Goal: Contribute content

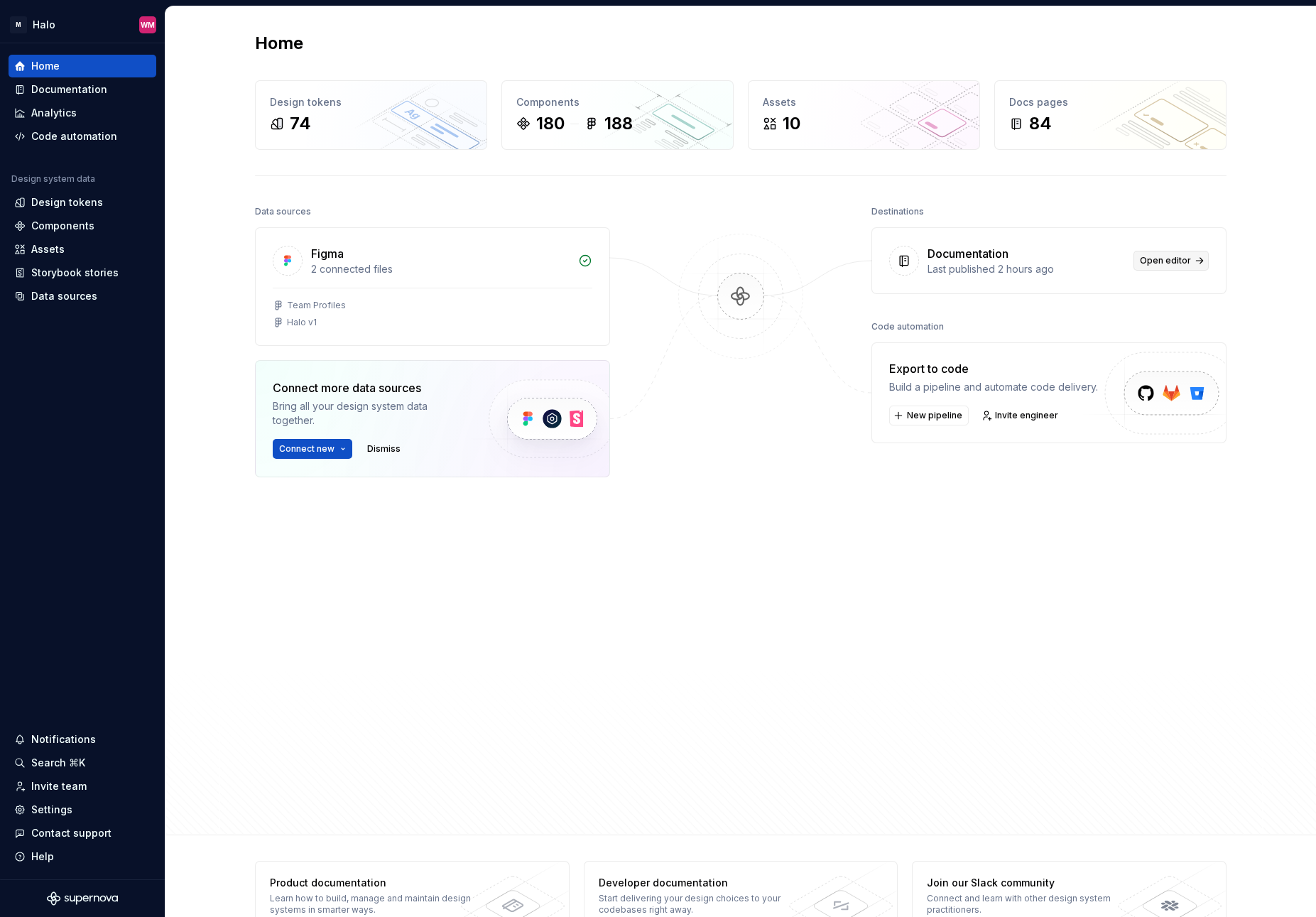
click at [1176, 269] on link "Open editor" at bounding box center [1171, 260] width 76 height 20
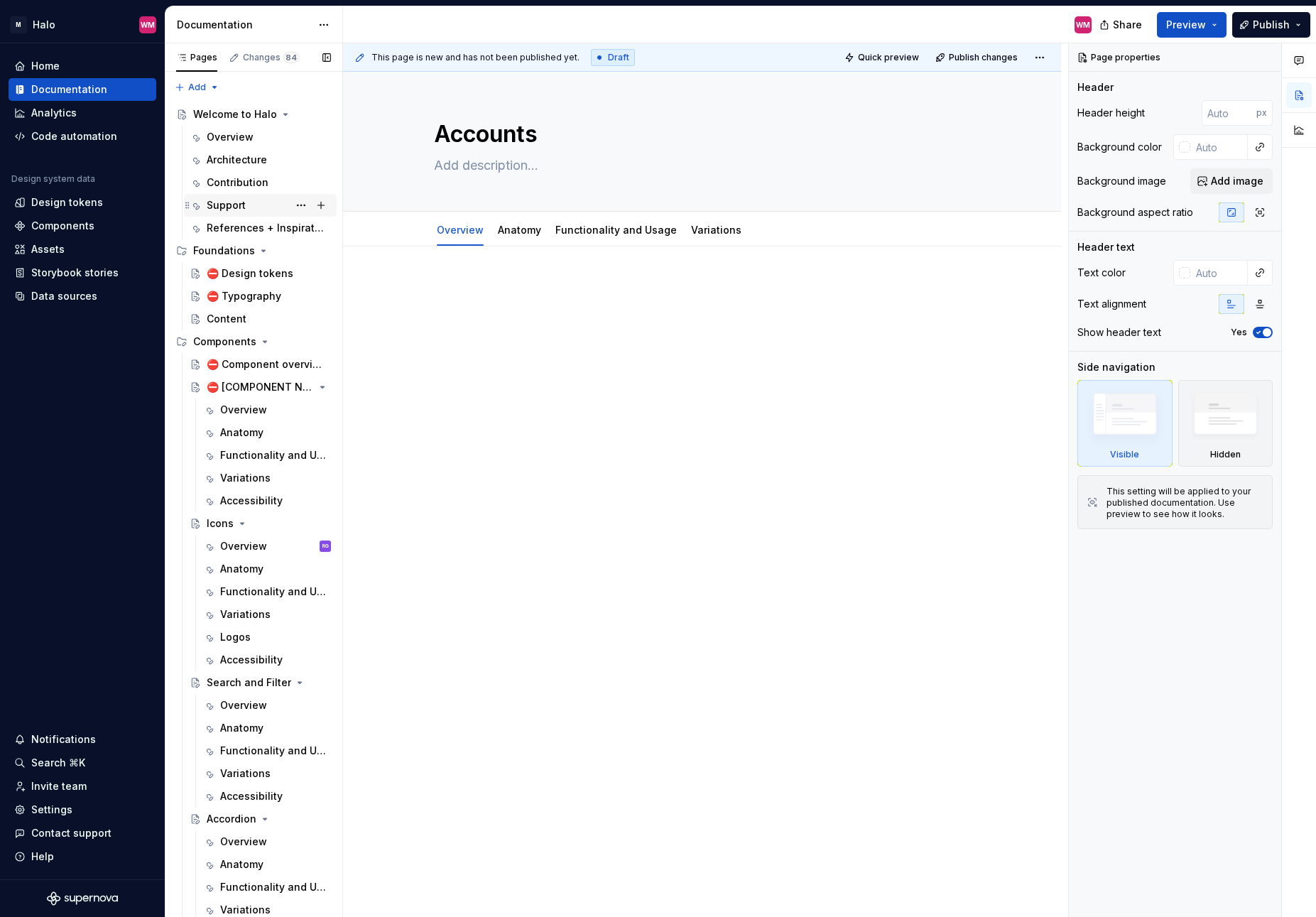
click at [220, 207] on div "Support" at bounding box center [226, 205] width 39 height 14
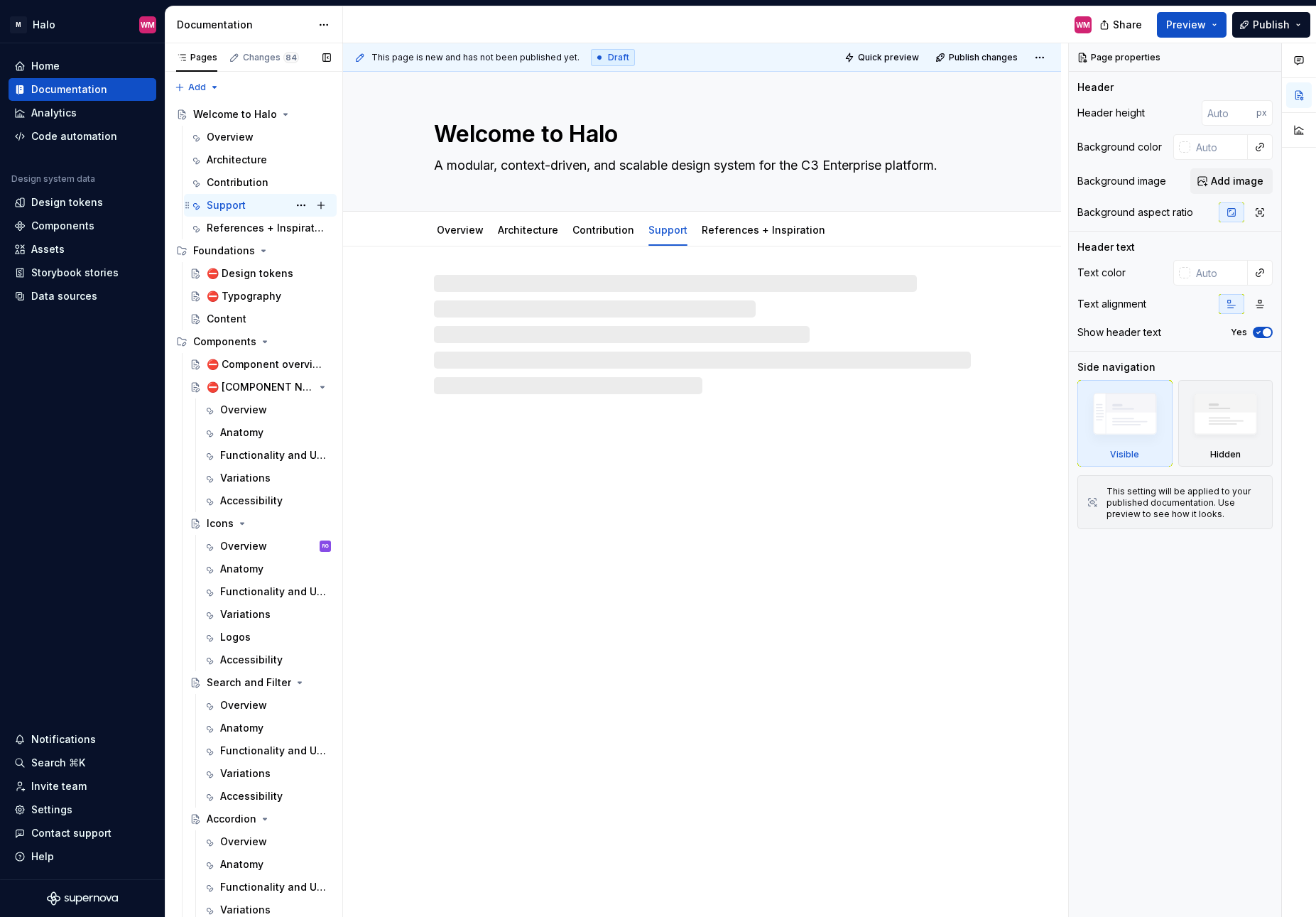
click at [244, 207] on div "Support" at bounding box center [226, 205] width 39 height 14
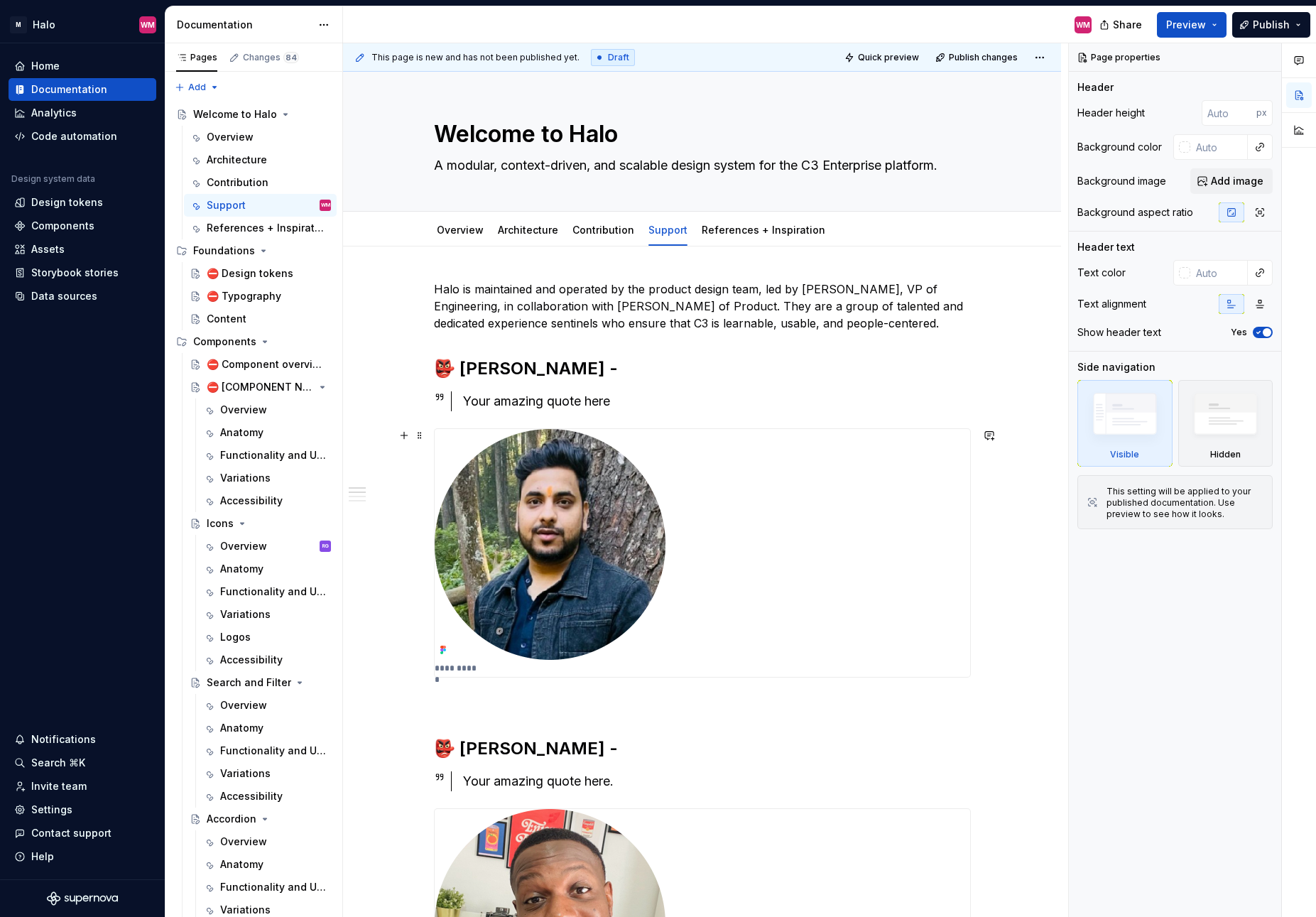
click at [539, 612] on img at bounding box center [550, 545] width 231 height 231
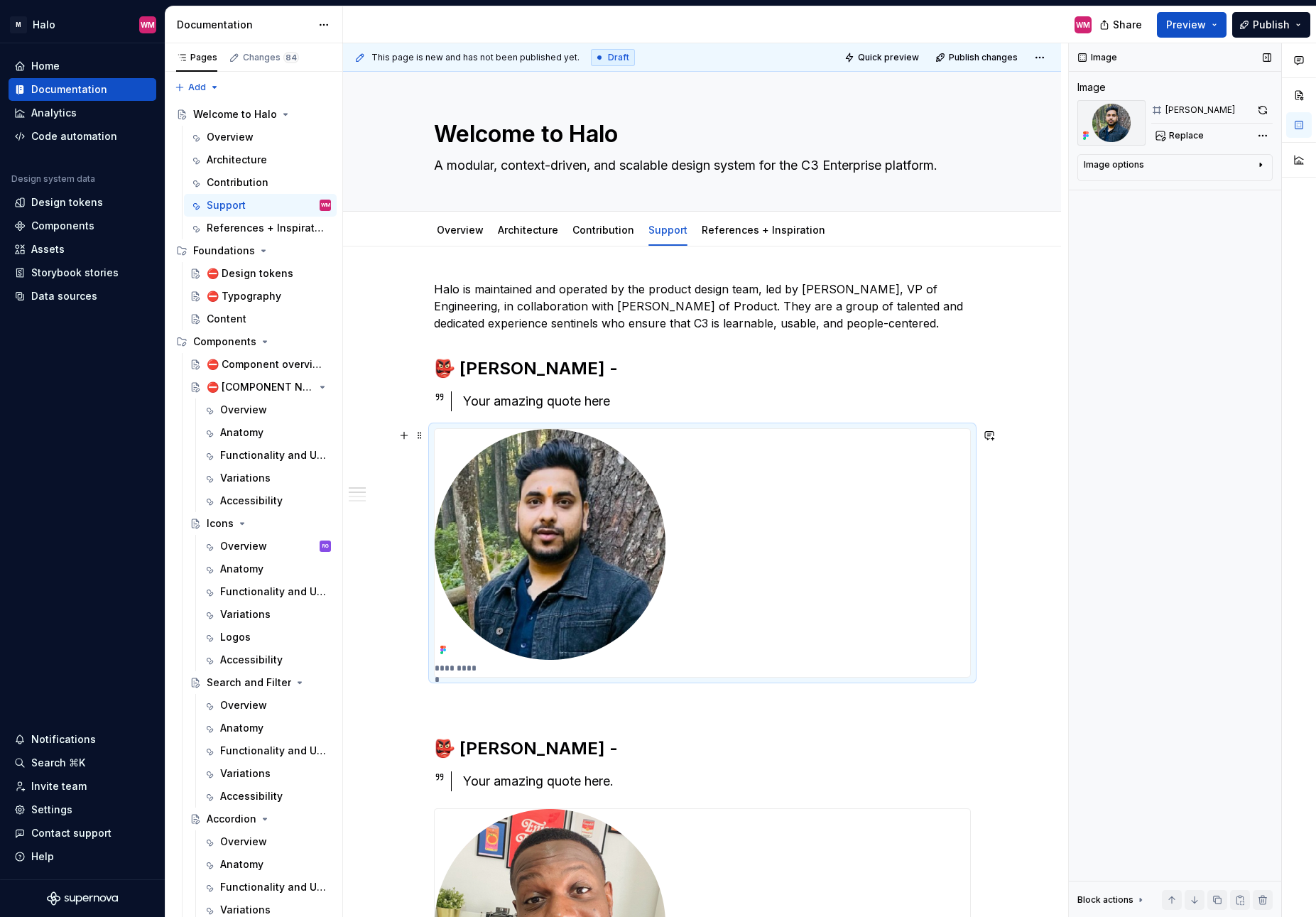
click at [1265, 113] on button "button" at bounding box center [1263, 110] width 20 height 20
click at [1259, 113] on span at bounding box center [1263, 110] width 20 height 20
click at [1262, 109] on span at bounding box center [1263, 110] width 20 height 20
click at [1263, 109] on span at bounding box center [1263, 110] width 20 height 20
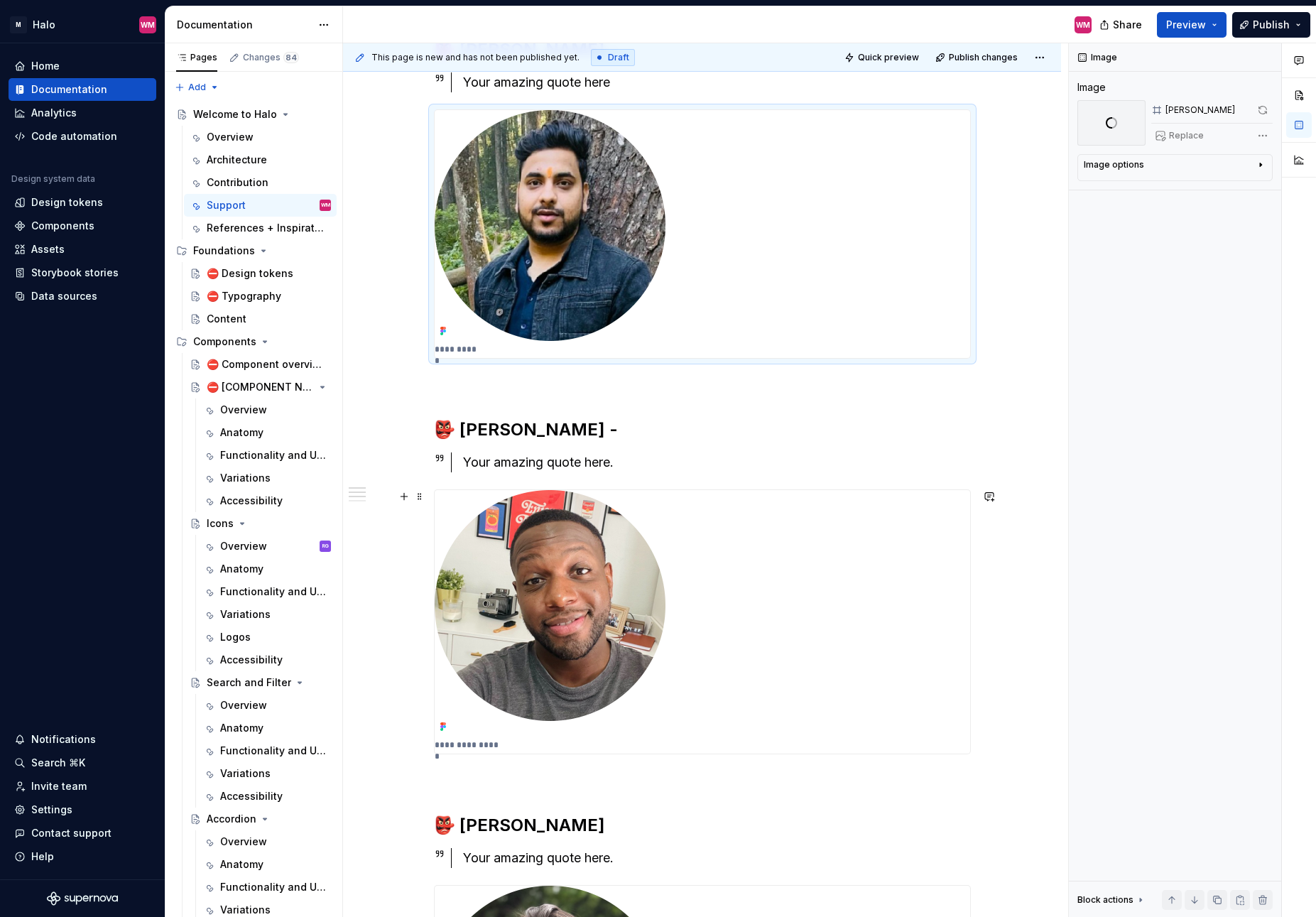
scroll to position [361, 0]
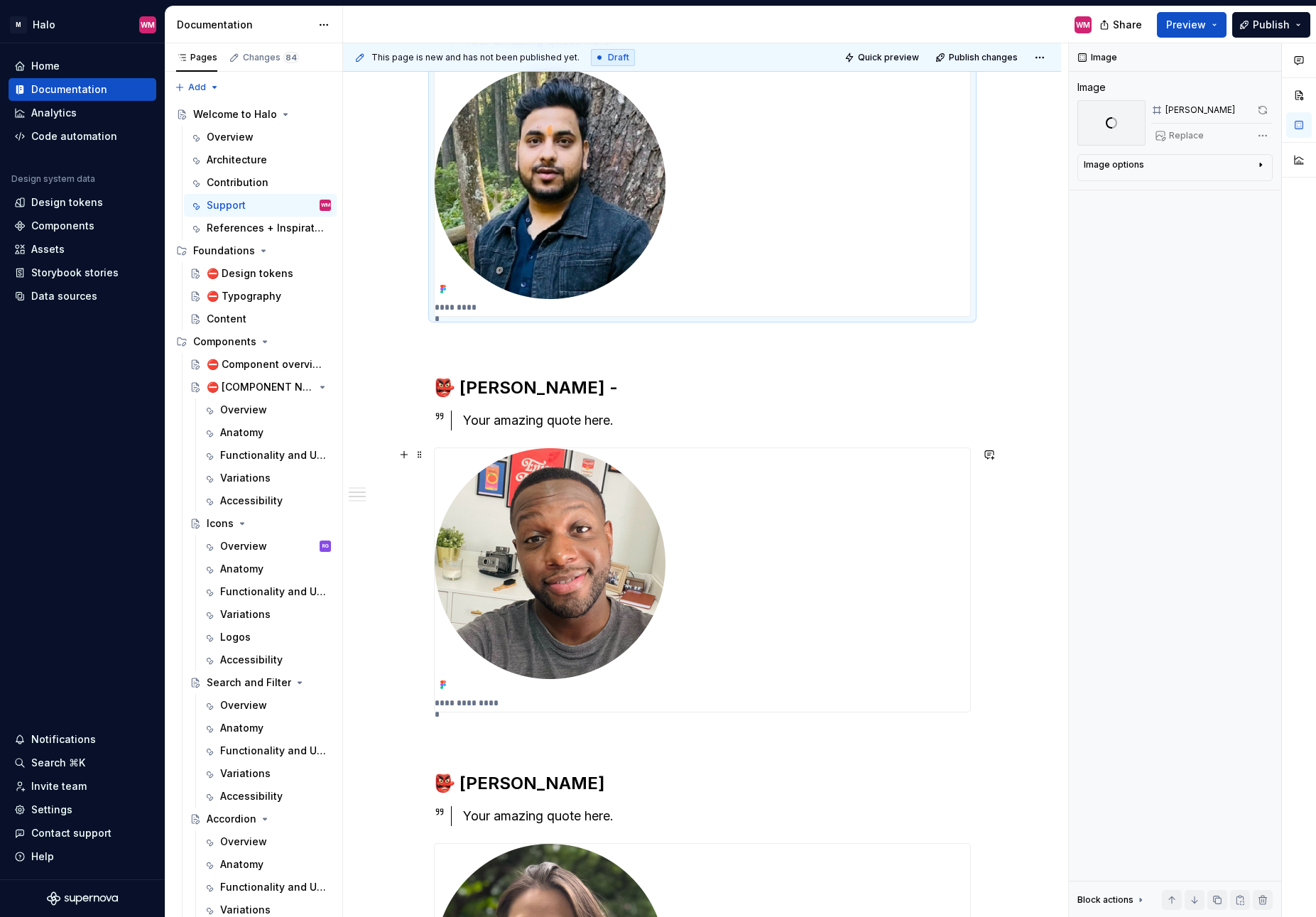
click at [583, 560] on img "To enrich screen reader interactions, please activate Accessibility in Grammarl…" at bounding box center [558, 572] width 247 height 247
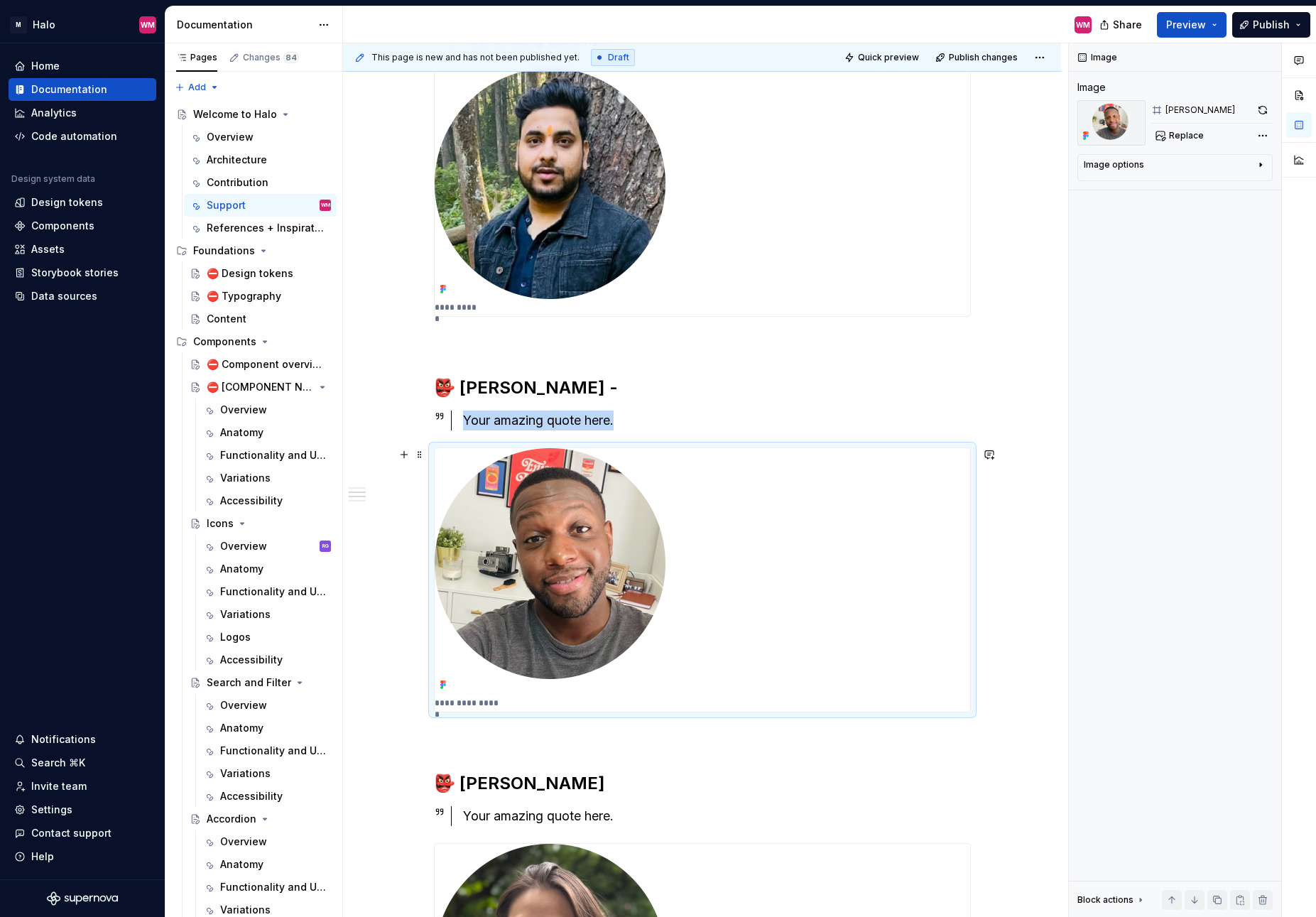
click at [583, 560] on img "To enrich screen reader interactions, please activate Accessibility in Grammarl…" at bounding box center [558, 572] width 247 height 247
click at [1264, 112] on button "button" at bounding box center [1263, 110] width 20 height 20
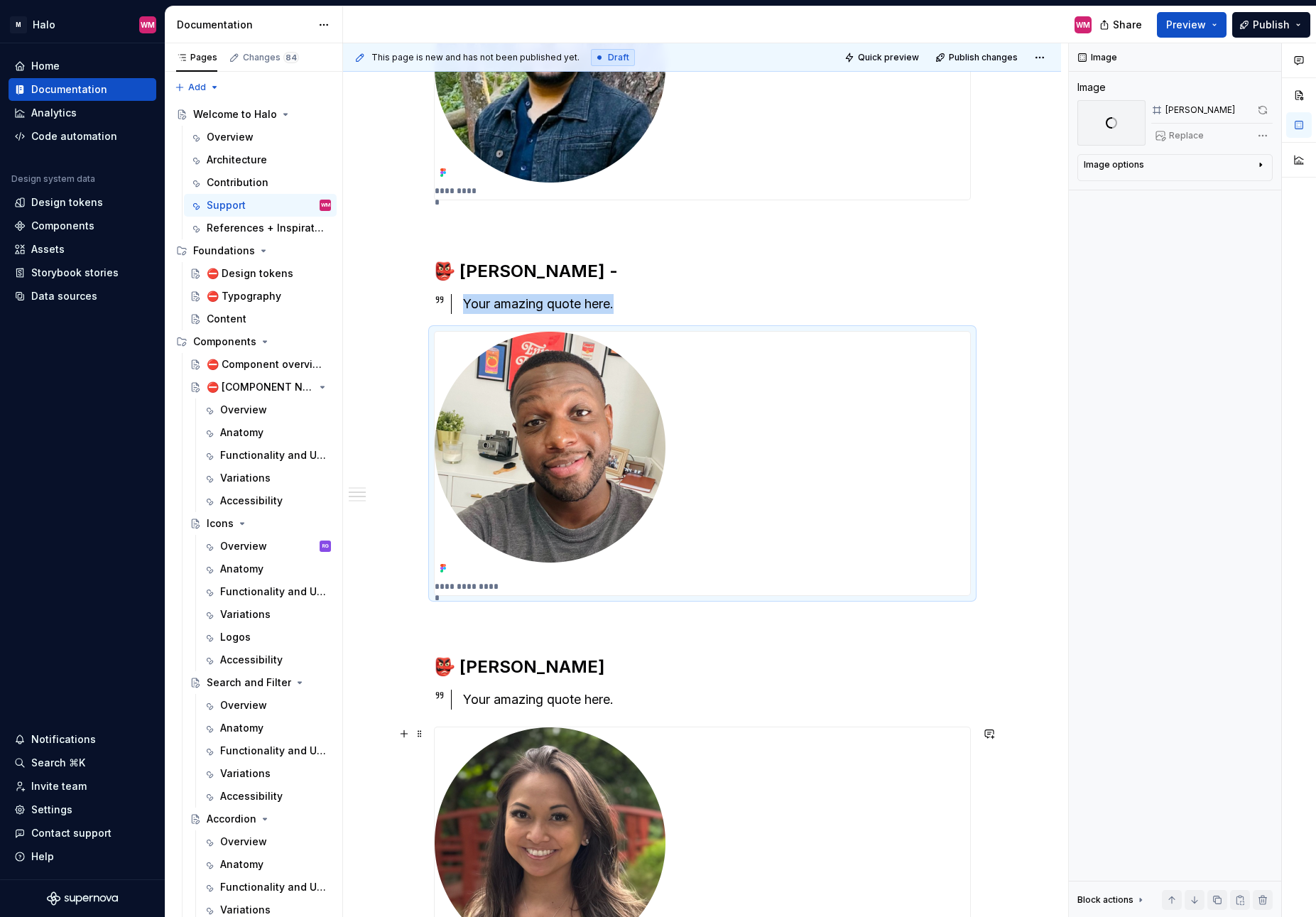
scroll to position [593, 0]
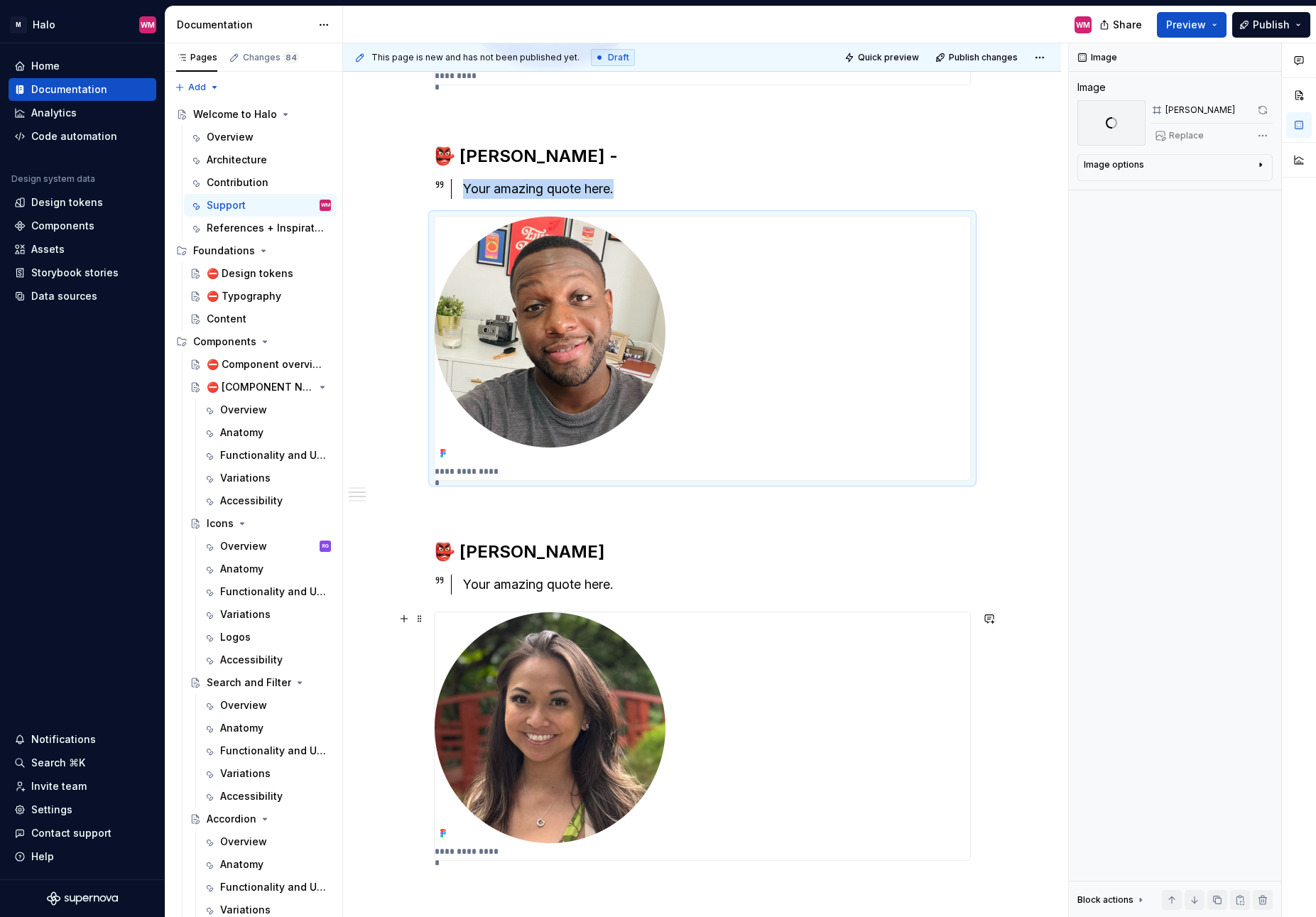
click at [616, 734] on img "To enrich screen reader interactions, please activate Accessibility in Grammarl…" at bounding box center [550, 728] width 231 height 231
click at [1269, 112] on button "button" at bounding box center [1263, 110] width 20 height 20
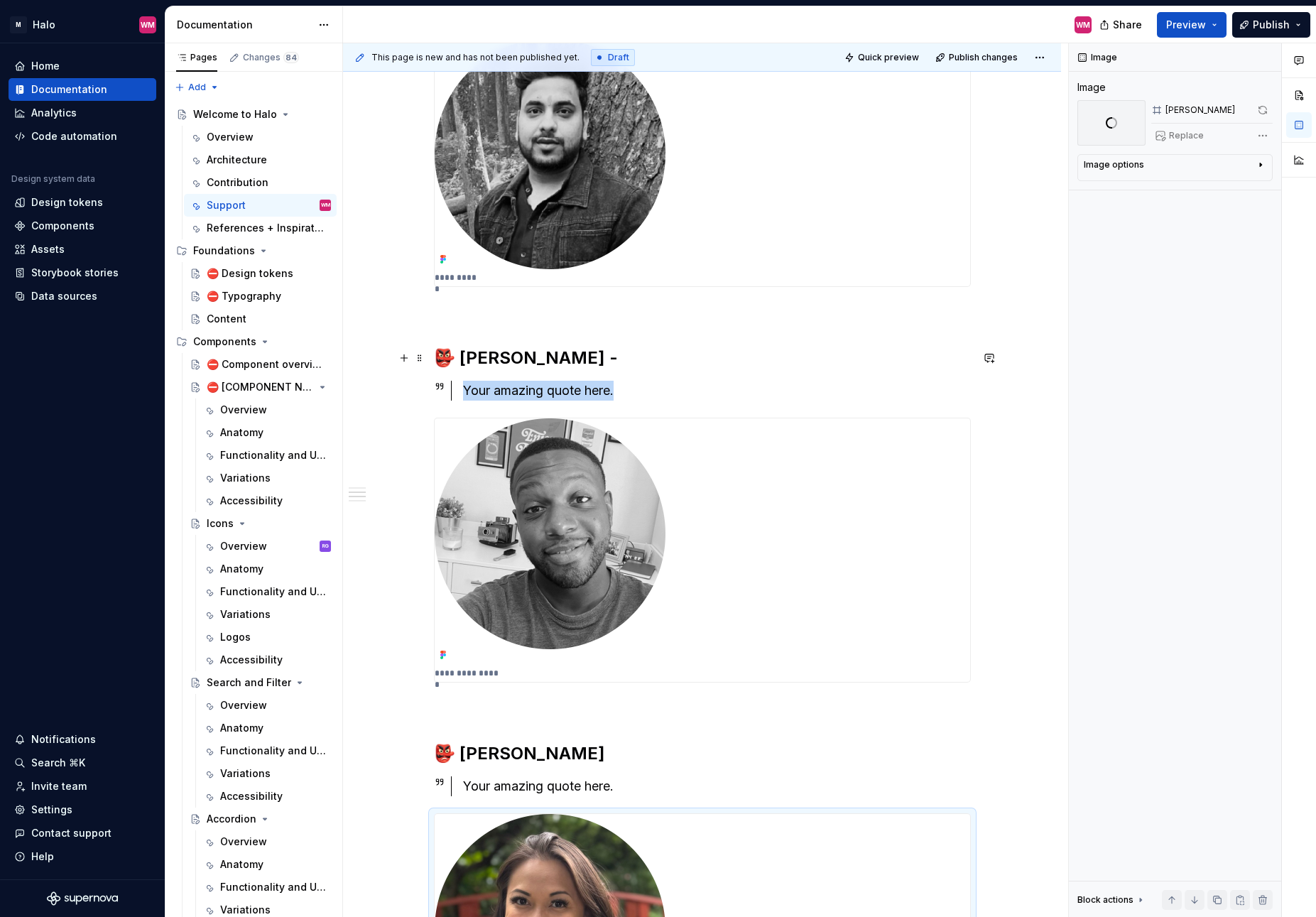
scroll to position [0, 0]
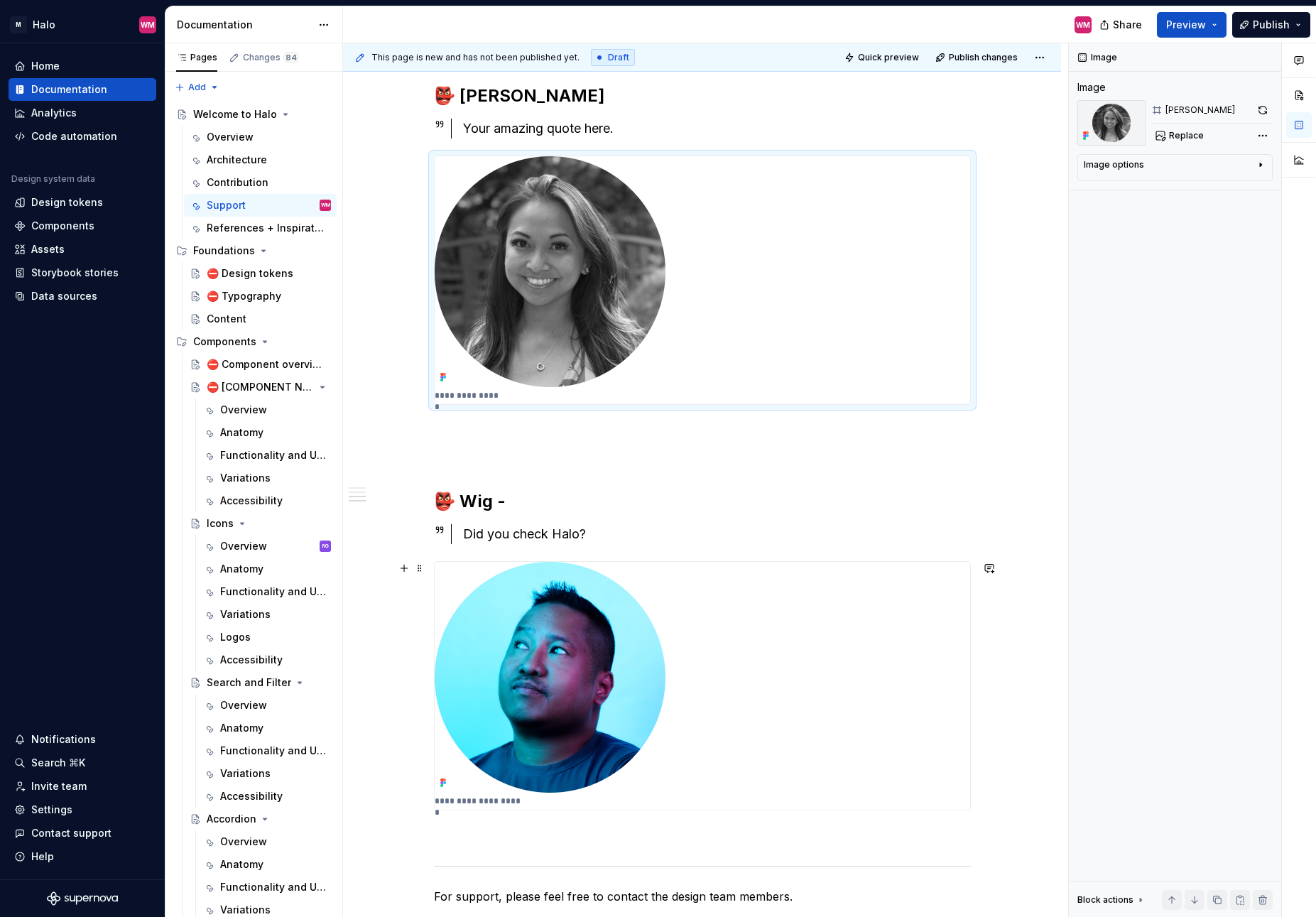
click at [618, 738] on img "To enrich screen reader interactions, please activate Accessibility in Grammarl…" at bounding box center [550, 677] width 231 height 231
click at [1261, 111] on button "button" at bounding box center [1263, 110] width 20 height 20
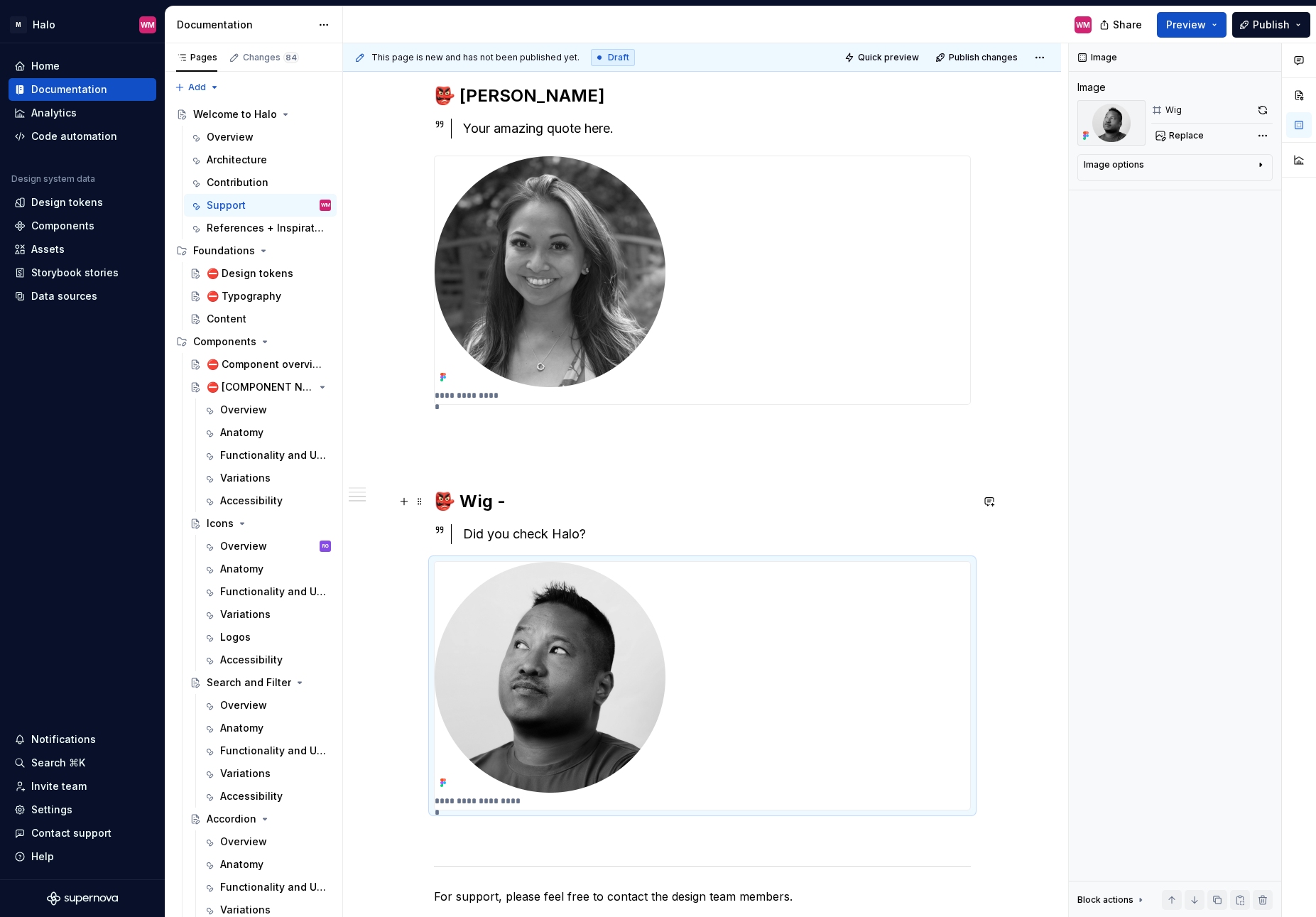
click at [1057, 510] on div "**********" at bounding box center [702, 343] width 718 height 2290
click at [1055, 499] on div "**********" at bounding box center [702, 343] width 718 height 2290
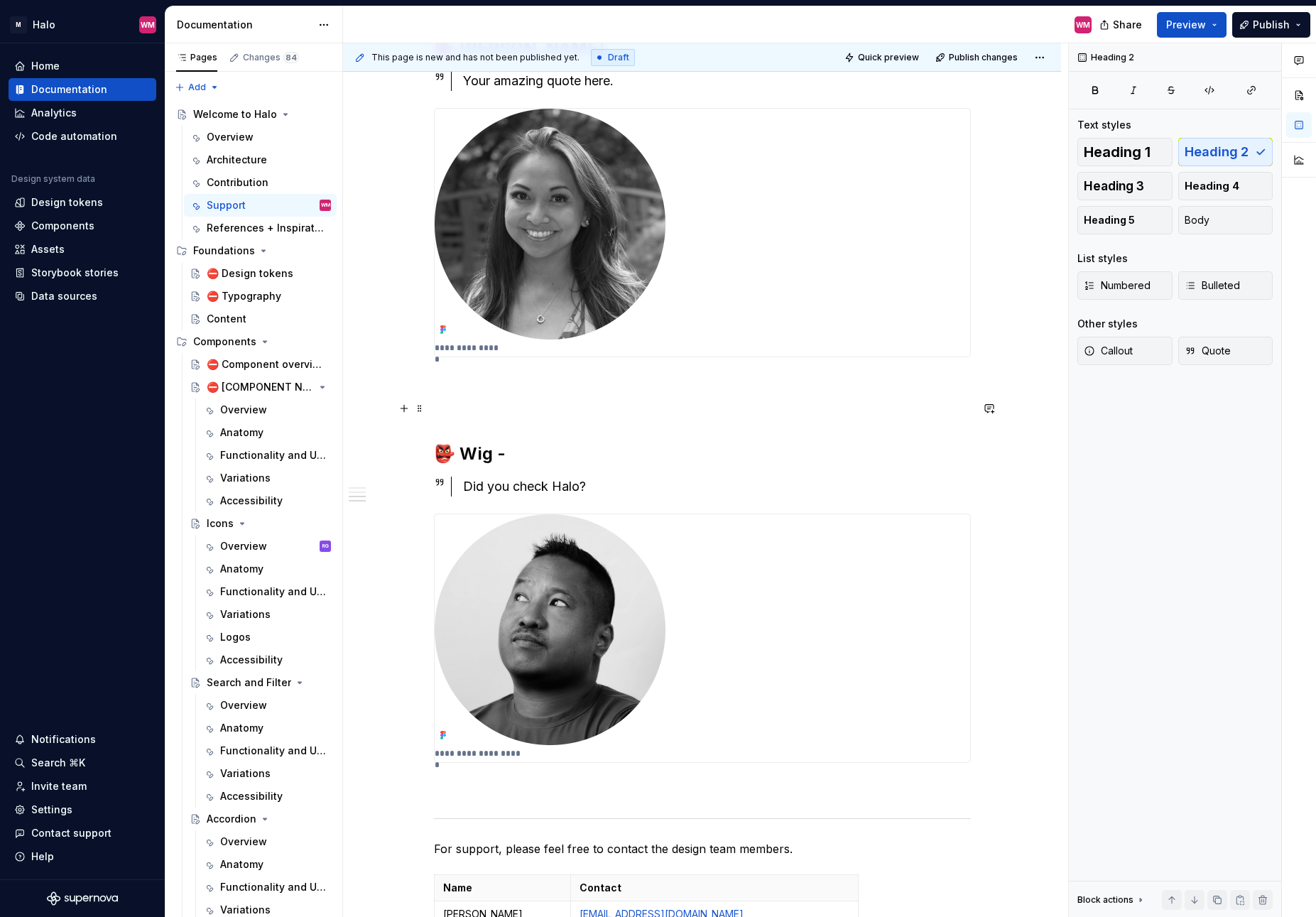
type textarea "*"
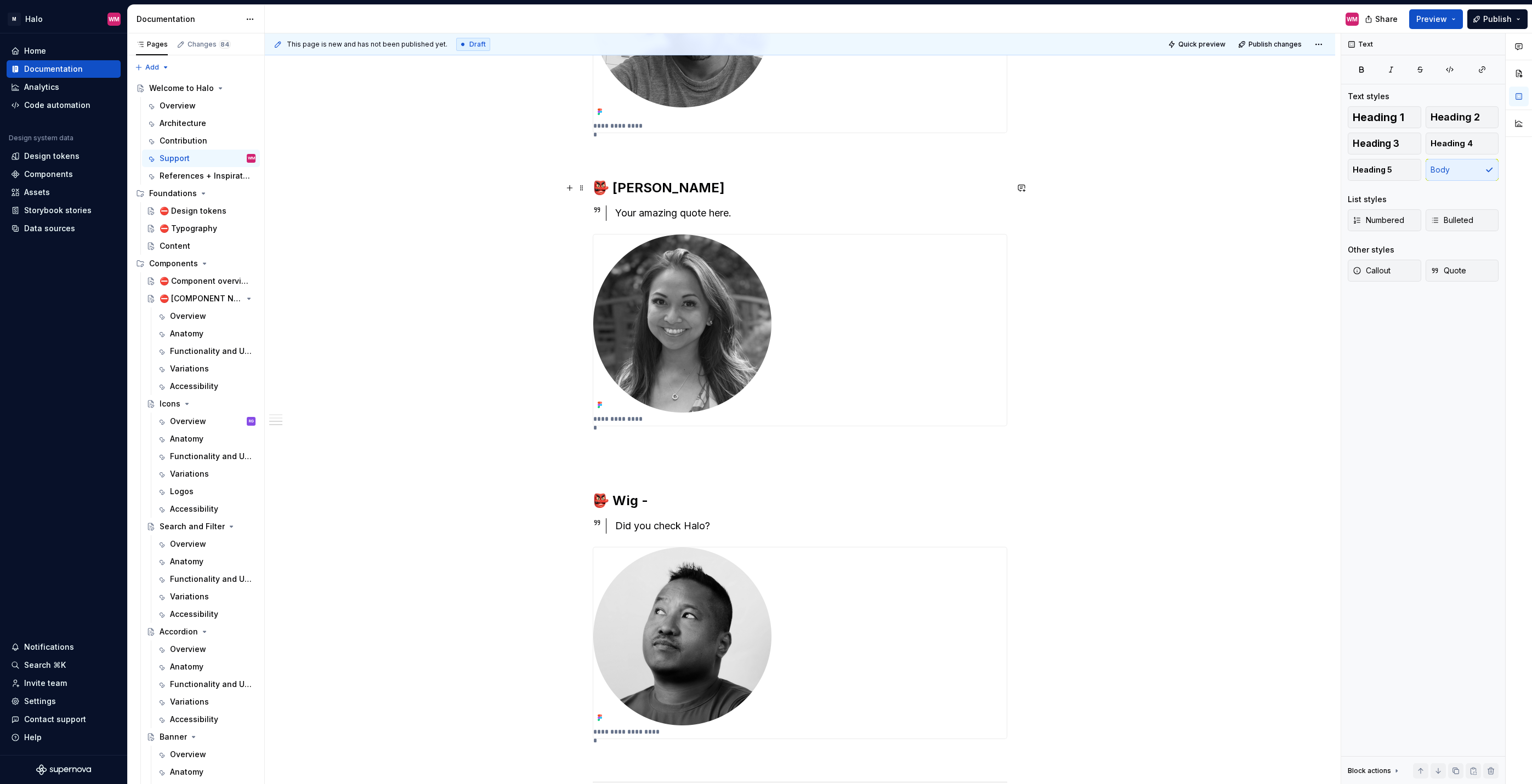
scroll to position [711, 0]
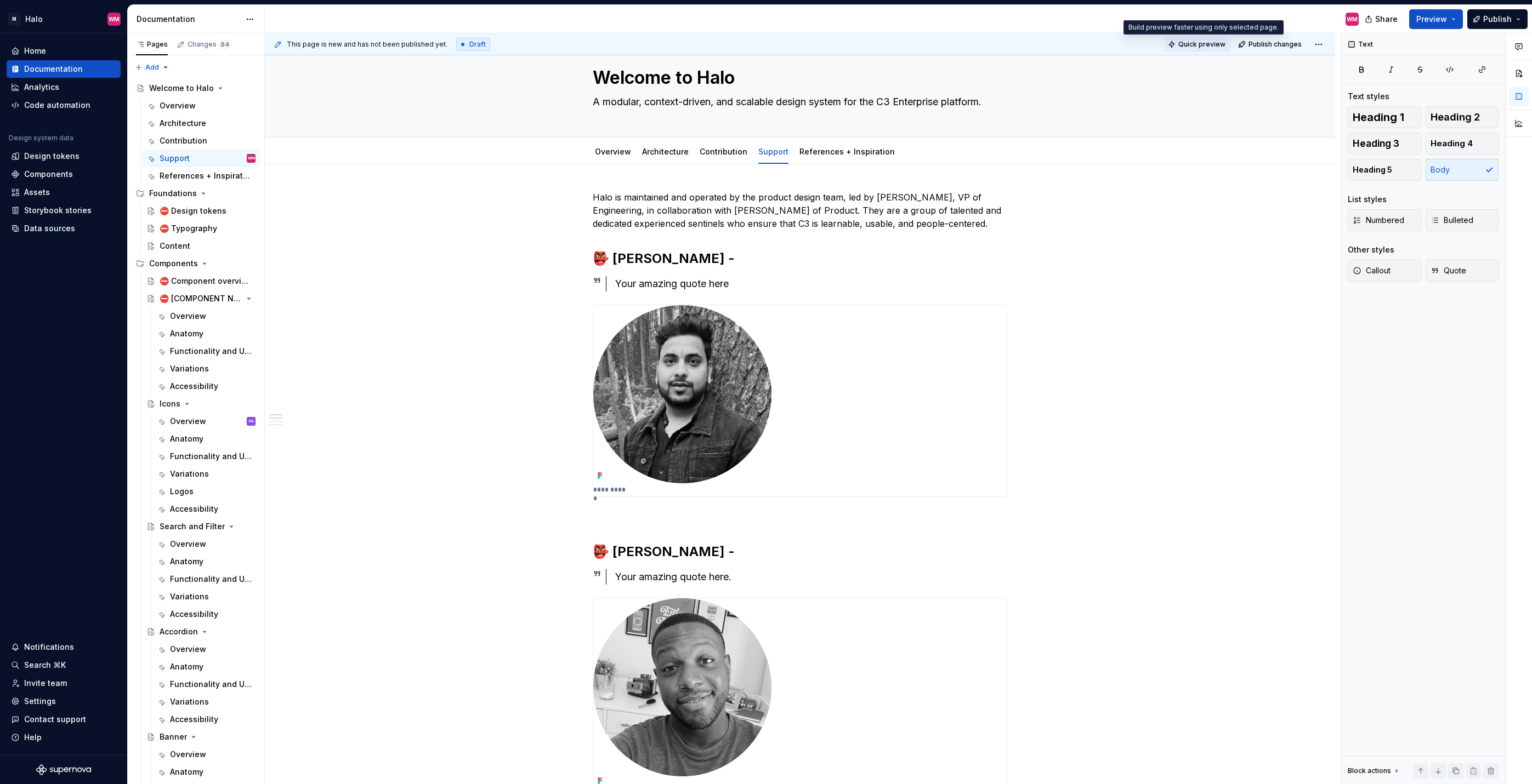
click at [1127, 42] on span "Quick preview" at bounding box center [1201, 44] width 47 height 9
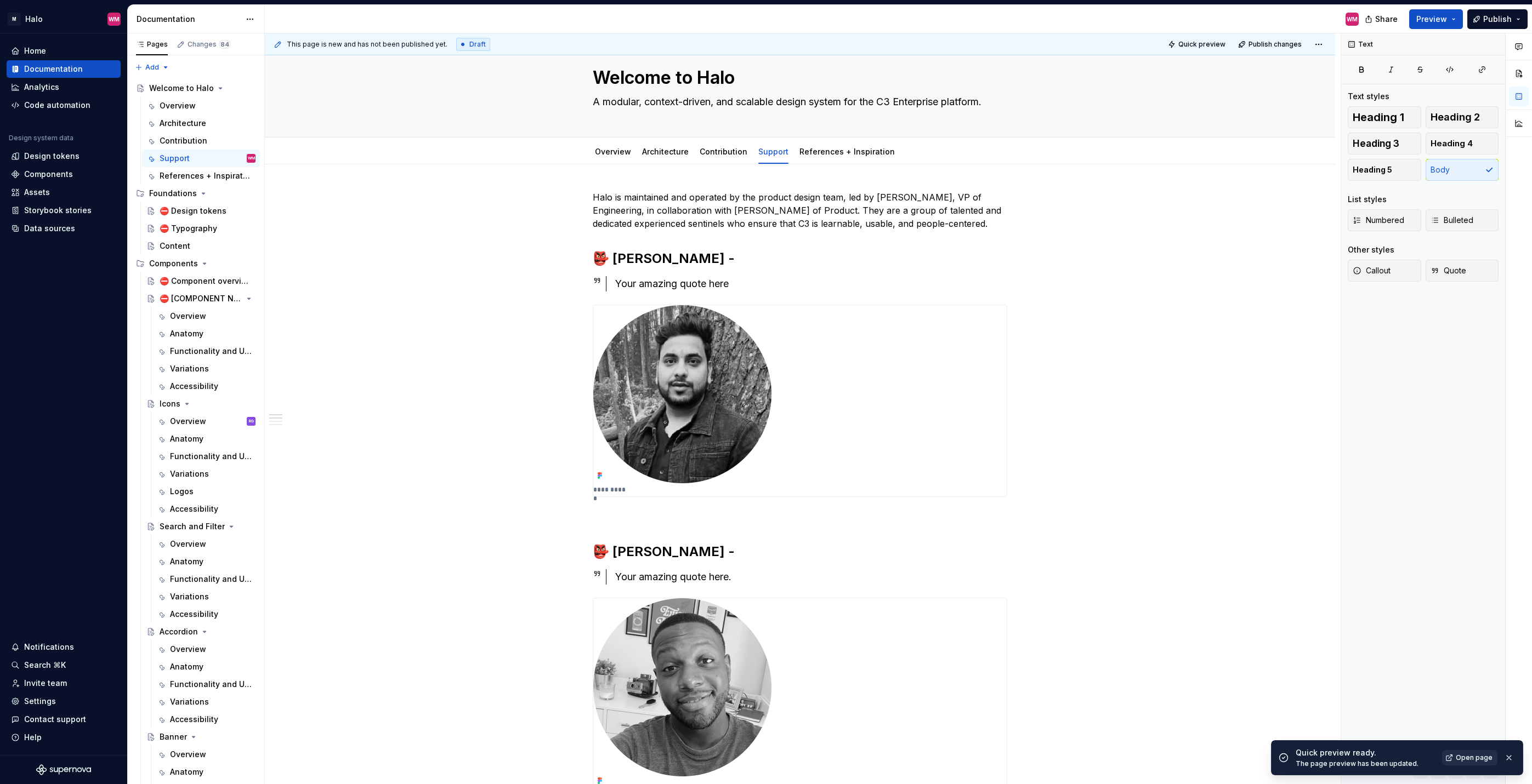
click at [1127, 637] on span "Open page" at bounding box center [1474, 758] width 37 height 9
click at [200, 262] on icon "Page tree" at bounding box center [205, 263] width 9 height 9
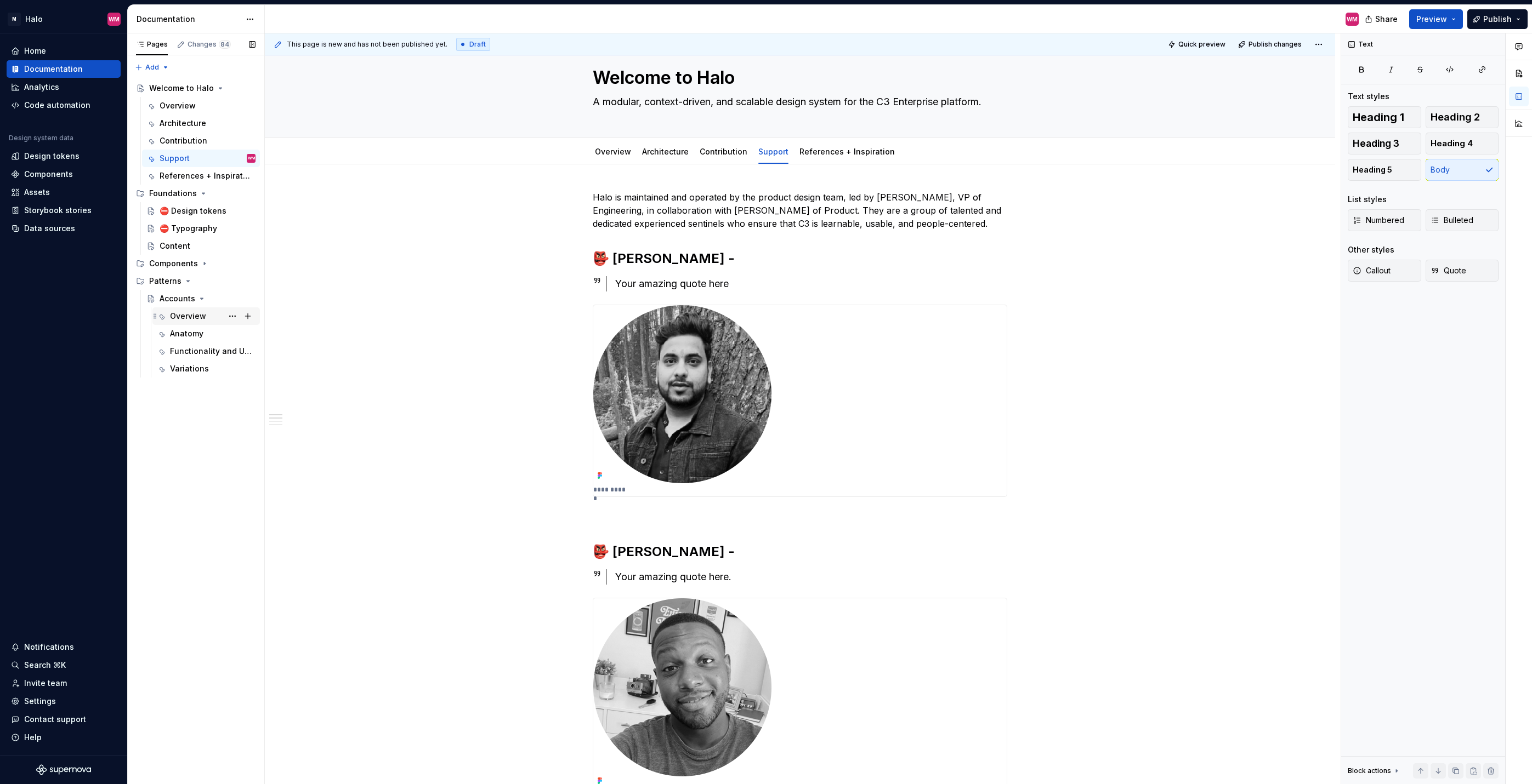
click at [191, 317] on div "Overview" at bounding box center [188, 316] width 36 height 11
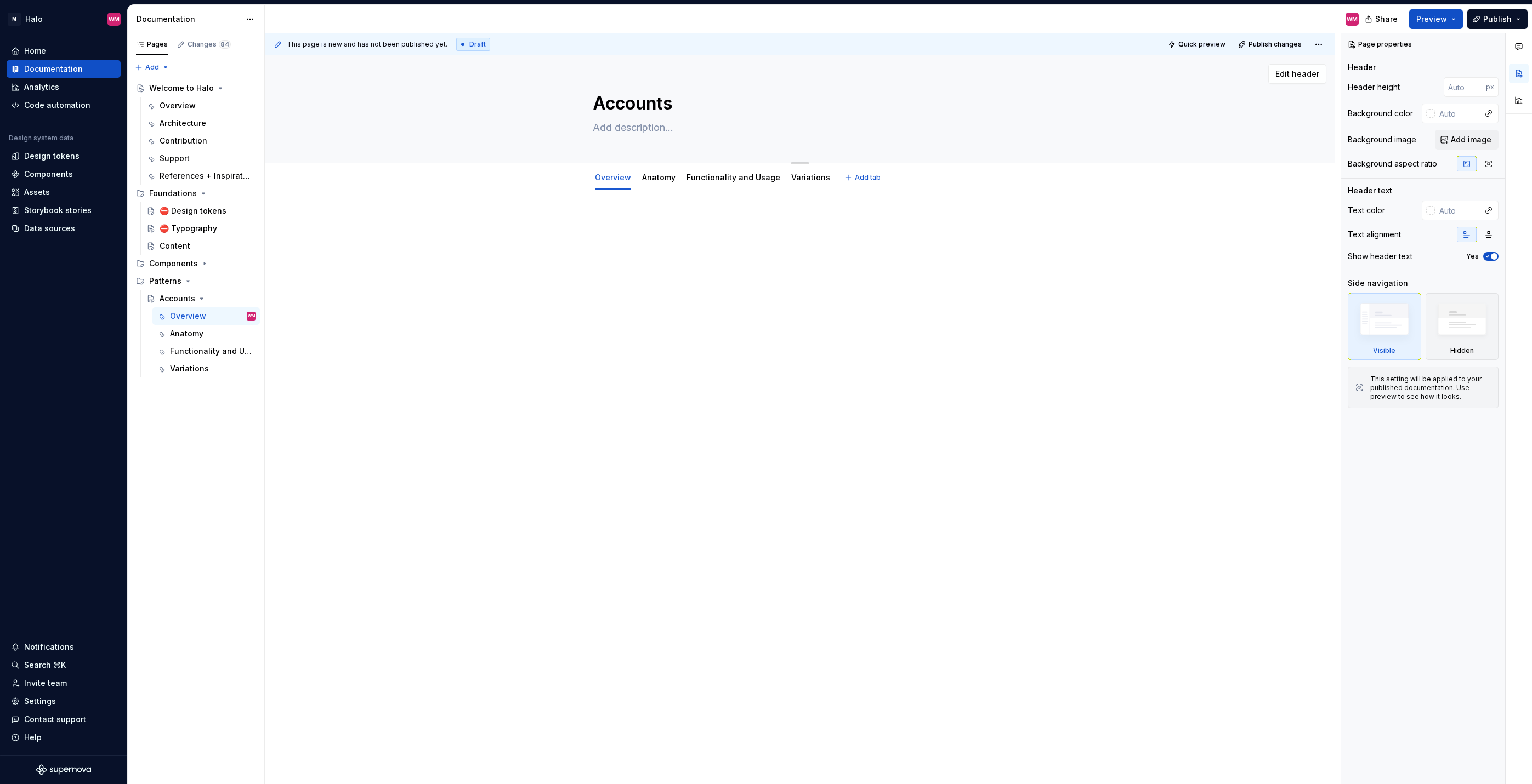
click at [616, 126] on textarea at bounding box center [798, 128] width 415 height 18
click at [204, 263] on icon "Page tree" at bounding box center [205, 264] width 1 height 3
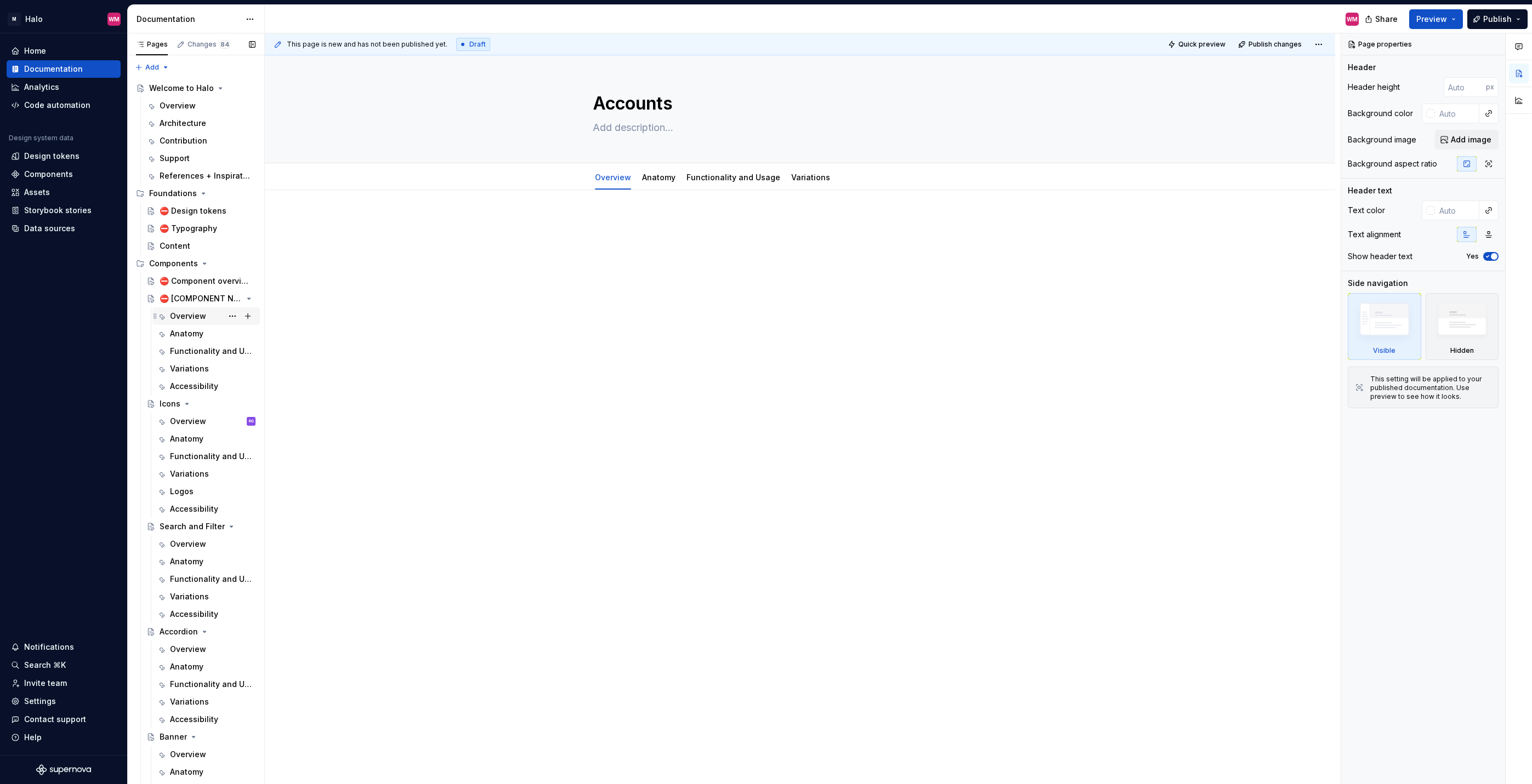
click at [186, 317] on div "Overview" at bounding box center [188, 316] width 36 height 11
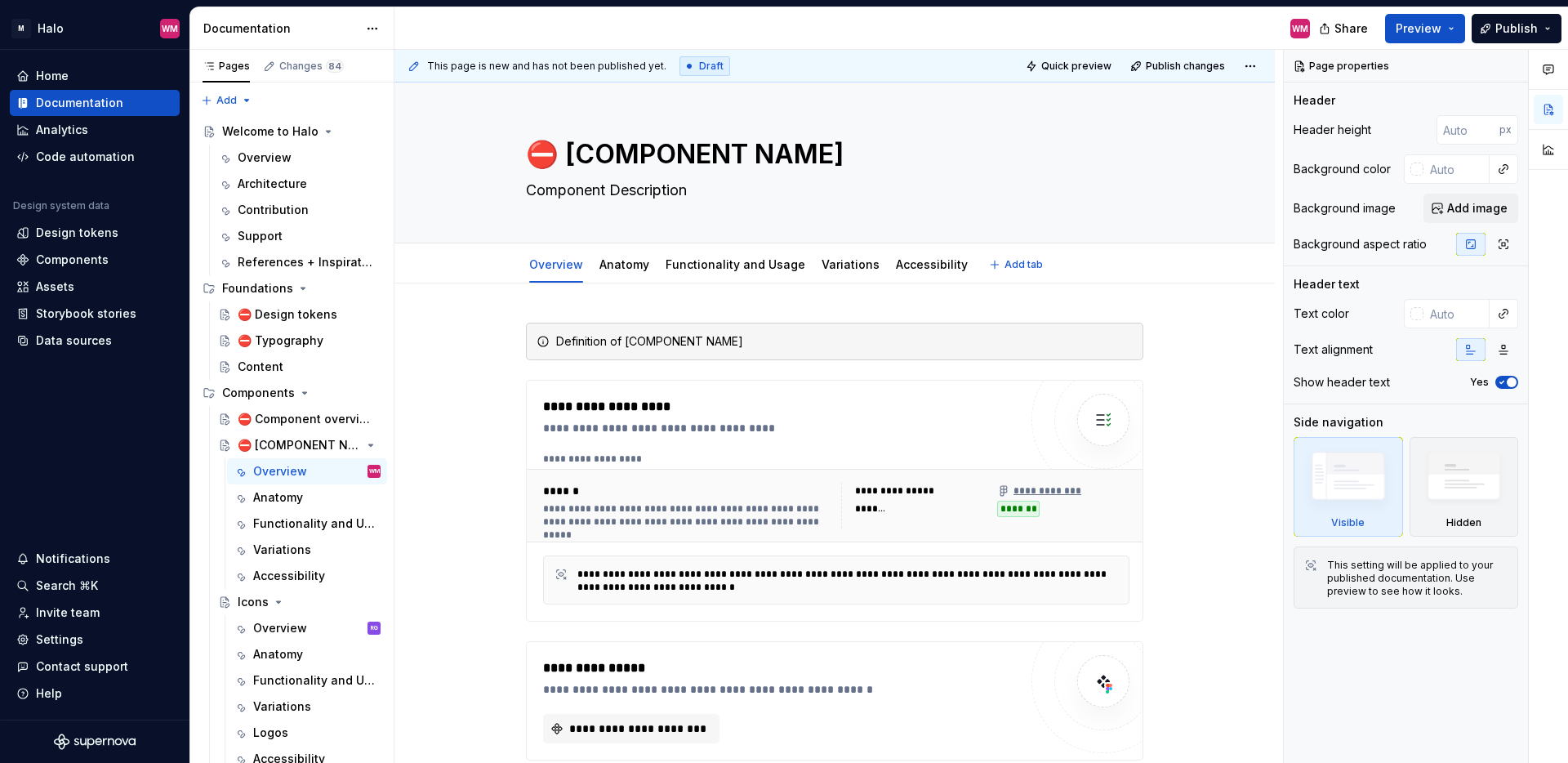
type textarea "*"
